Goal: Find specific page/section: Find specific page/section

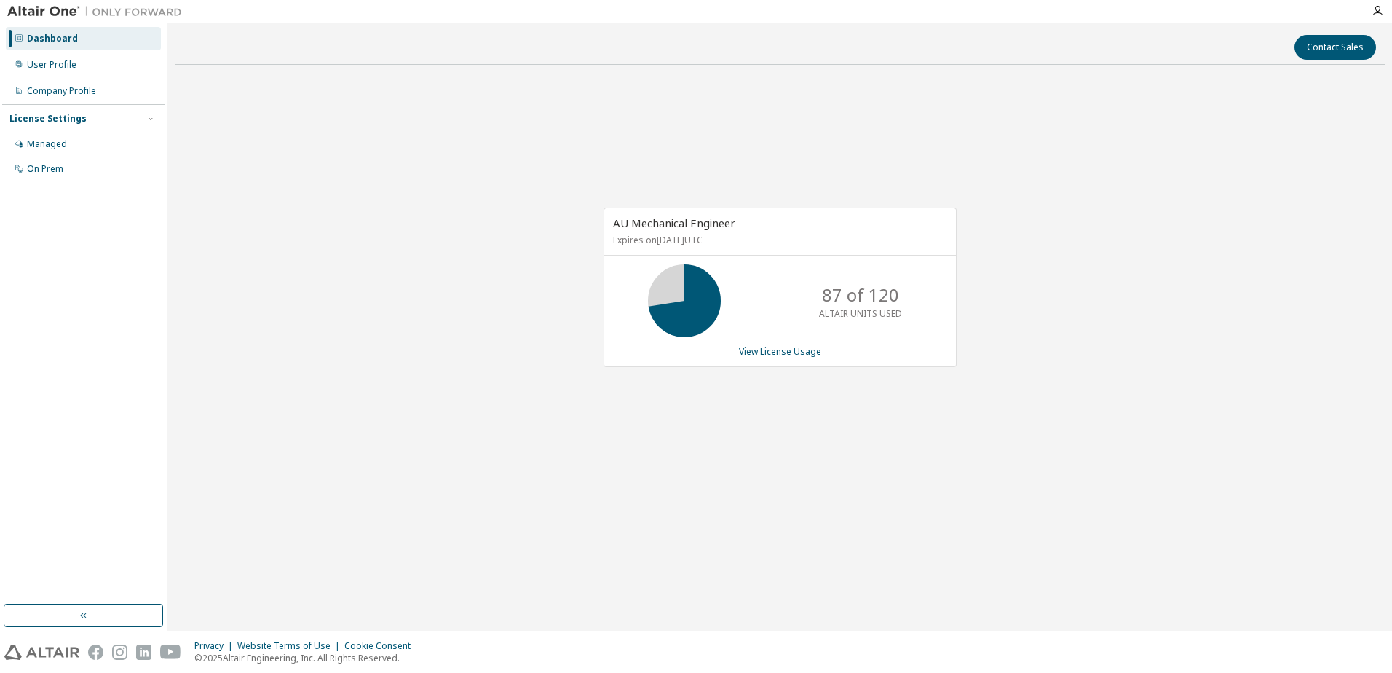
click at [781, 470] on div "AU Mechanical Engineer Expires on December 31, 2025 UTC 87 of 120 ALTAIR UNITS …" at bounding box center [780, 294] width 1210 height 437
click at [764, 350] on link "View License Usage" at bounding box center [780, 351] width 82 height 12
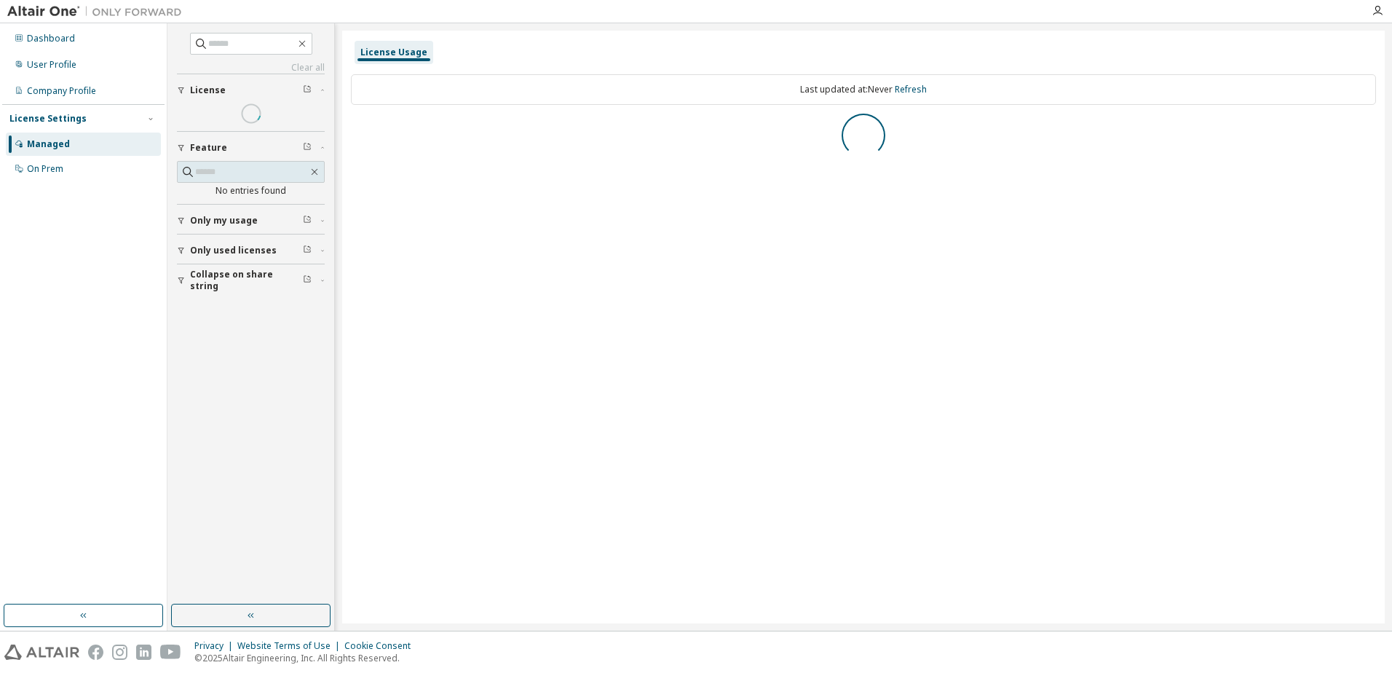
click at [30, 13] on img at bounding box center [98, 11] width 182 height 15
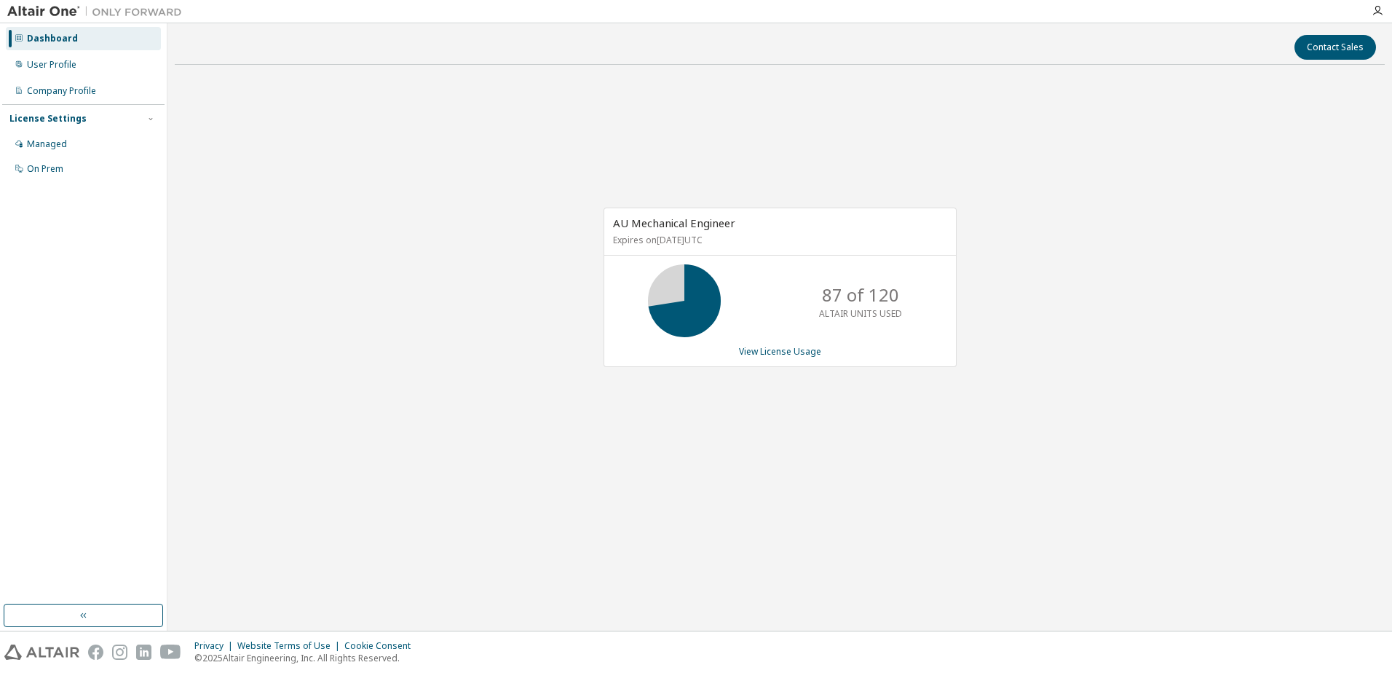
drag, startPoint x: 902, startPoint y: 432, endPoint x: 847, endPoint y: 400, distance: 64.3
click at [902, 432] on div "AU Mechanical Engineer Expires on December 31, 2025 UTC 87 of 120 ALTAIR UNITS …" at bounding box center [780, 294] width 1210 height 437
click at [766, 606] on div "Contact Sales AU Mechanical Engineer Expires on December 31, 2025 UTC 87 of 120…" at bounding box center [780, 327] width 1210 height 593
click at [78, 69] on div "User Profile" at bounding box center [83, 64] width 155 height 23
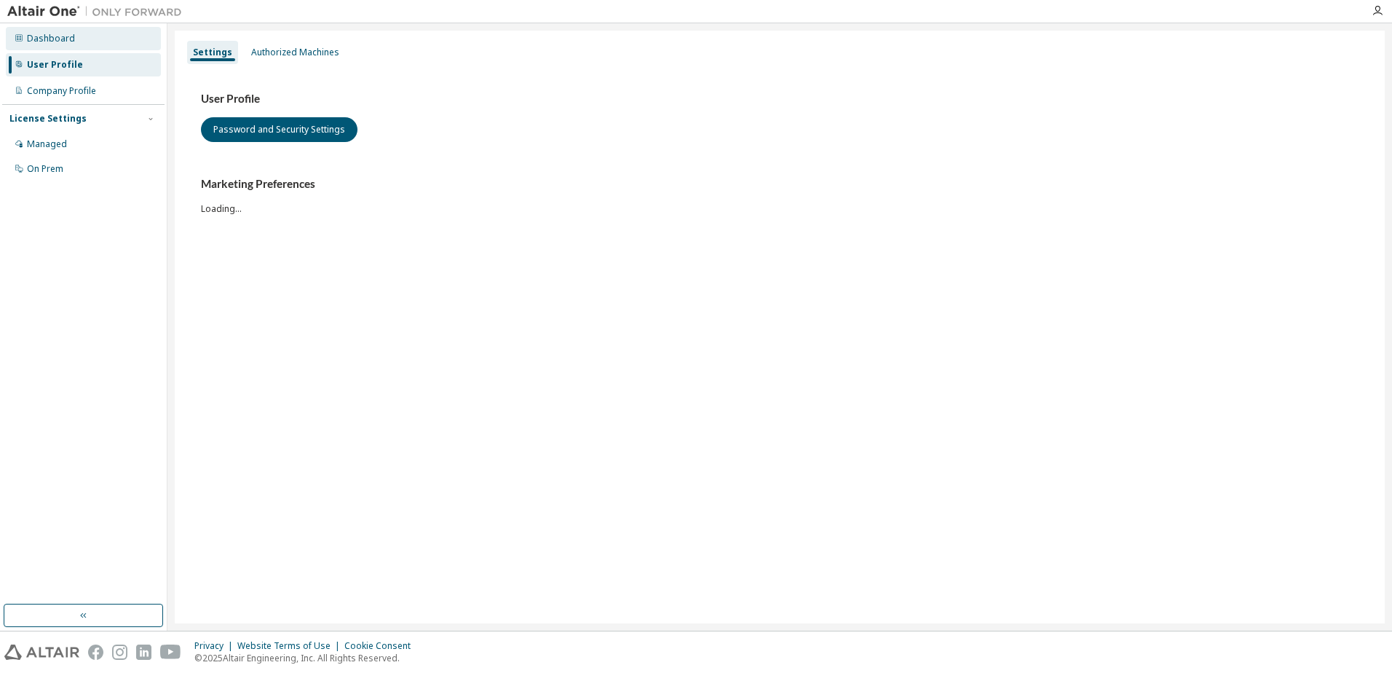
click at [68, 42] on div "Dashboard" at bounding box center [51, 39] width 48 height 12
